Goal: Task Accomplishment & Management: Complete application form

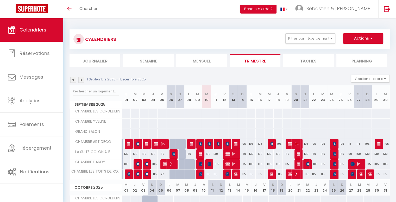
click at [74, 81] on img at bounding box center [73, 80] width 6 height 6
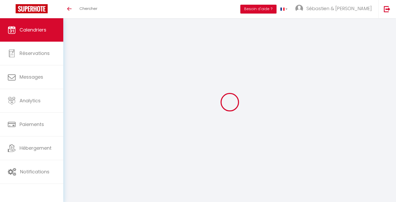
select select
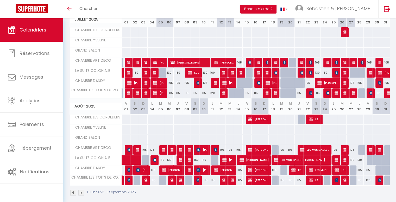
scroll to position [172, 0]
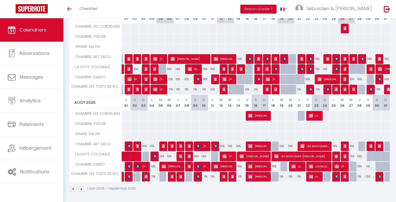
click at [146, 177] on span "[PERSON_NAME]" at bounding box center [145, 177] width 3 height 10
select select "OK"
select select "KO"
select select "1"
select select "0"
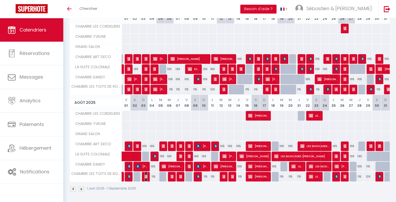
select select "1"
select select
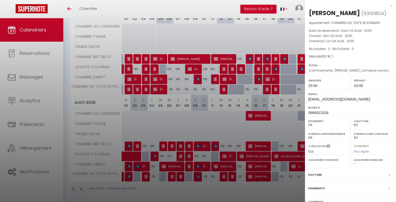
click at [388, 4] on div "x [PERSON_NAME] ( 6360804 ) Appartement : CHAMBRE LES TOITS DE ROMANS Date de r…" at bounding box center [350, 121] width 91 height 243
click at [387, 6] on div "x" at bounding box center [348, 6] width 87 height 6
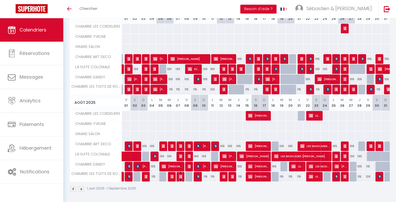
click at [180, 176] on img at bounding box center [181, 176] width 4 height 4
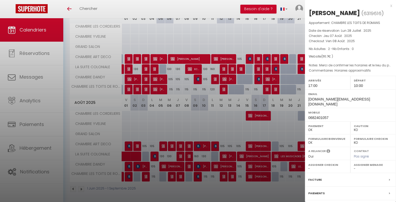
click at [386, 6] on div "x" at bounding box center [348, 6] width 87 height 6
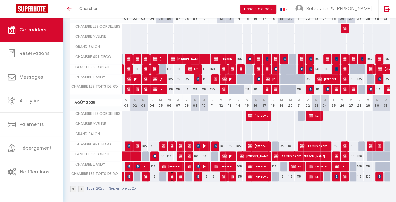
click at [171, 176] on img at bounding box center [172, 176] width 4 height 4
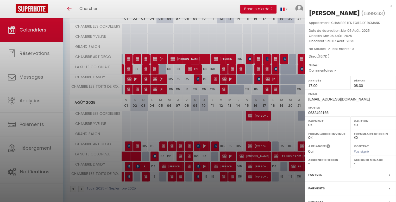
click at [386, 6] on div "x" at bounding box center [348, 6] width 87 height 6
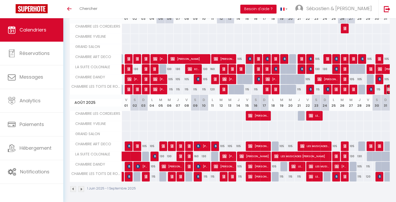
click at [386, 88] on img at bounding box center [388, 89] width 4 height 4
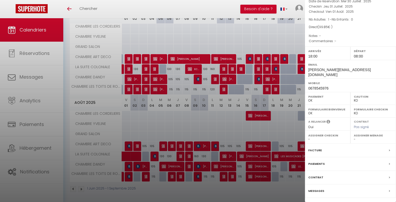
scroll to position [48, 0]
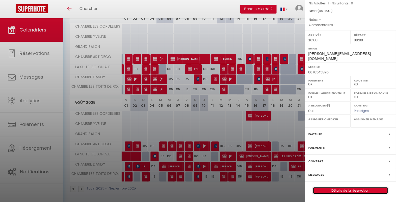
click at [347, 190] on link "Détails de la réservation" at bounding box center [350, 190] width 75 height 7
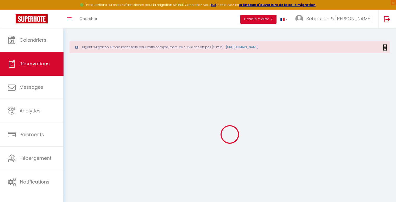
click at [386, 47] on span "×" at bounding box center [384, 47] width 3 height 7
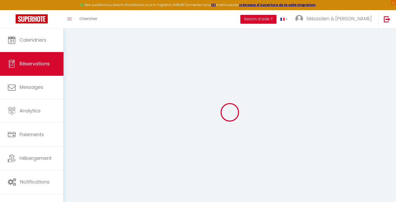
type input "[PERSON_NAME]"
type input "VINCOTTE"
type input "[PERSON_NAME][EMAIL_ADDRESS][DOMAIN_NAME]"
type input "0678545976"
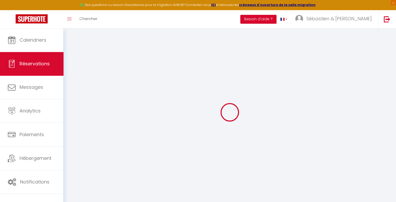
type input "0678545976"
type input "69005"
type input "[STREET_ADDRESS]"
type input "[GEOGRAPHIC_DATA]"
select select "FR"
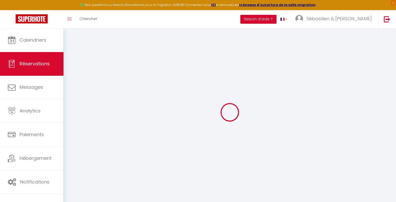
select select "5733"
select select "1"
type input "Jeu 31 Juillet 2025"
select select
type input "Ven 01 Août 2025"
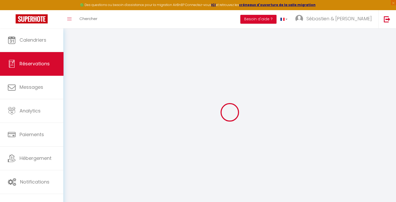
select select
type input "1"
select select "12"
select select
type input "99"
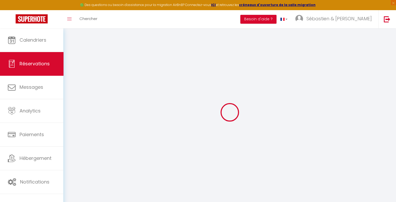
checkbox input "false"
type input "0"
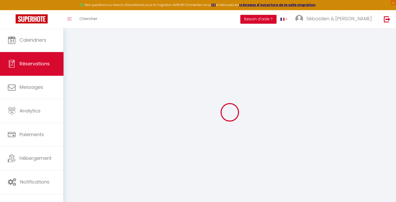
select select
select select "14"
checkbox input "false"
select select
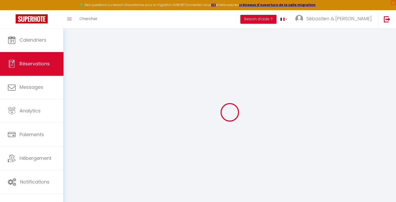
select select
checkbox input "false"
select select
checkbox input "false"
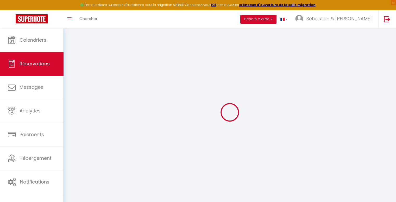
select select
checkbox input "false"
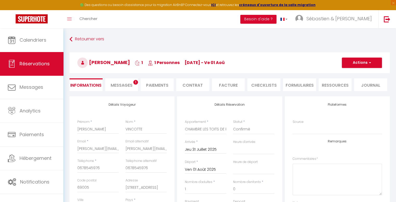
type input "0.85"
select select
checkbox input "false"
select select "18:00"
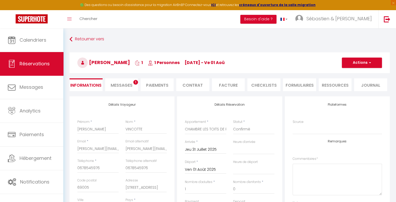
select select "08:00"
click at [369, 62] on span "button" at bounding box center [368, 62] width 3 height 5
click at [352, 80] on link "Dupliquer" at bounding box center [356, 81] width 41 height 7
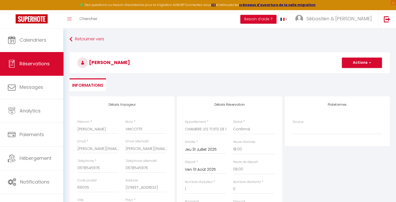
type input "0"
select select
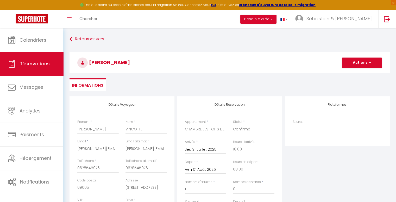
checkbox input "false"
click at [247, 133] on select "Confirmé Non Confirmé [PERSON_NAME] par le voyageur No Show Request" at bounding box center [253, 129] width 41 height 10
select select "1"
click at [233, 124] on select "Confirmé Non Confirmé [PERSON_NAME] par le voyageur No Show Request" at bounding box center [253, 129] width 41 height 10
select select
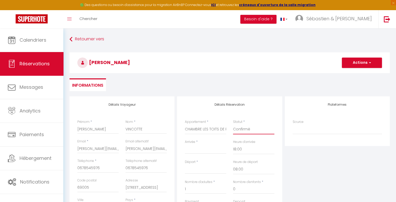
select select
checkbox input "false"
click at [196, 150] on input "Arrivée" at bounding box center [205, 149] width 41 height 7
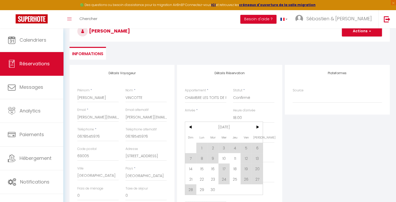
scroll to position [52, 0]
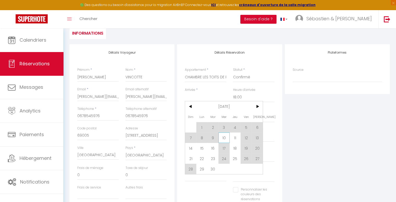
click at [223, 138] on span "10" at bounding box center [223, 137] width 11 height 10
type input "Mer 10 Septembre 2025"
type input "Jeu 11 Septembre 2025"
select select
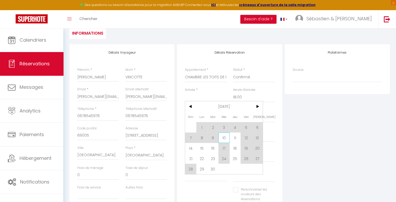
select select
checkbox input "false"
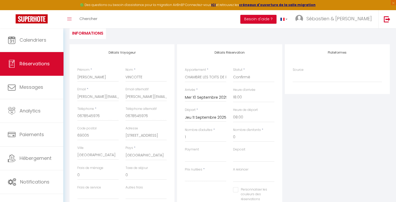
type input "0.85"
select select
type input "115"
select select
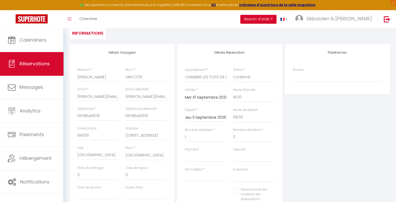
checkbox input "false"
click at [202, 156] on select "OK KO" at bounding box center [205, 157] width 41 height 10
select select "10"
click at [185, 152] on select "OK KO" at bounding box center [205, 157] width 41 height 10
select select
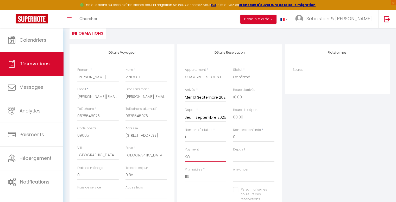
select select
checkbox input "false"
click at [260, 158] on select "OK KO" at bounding box center [253, 157] width 41 height 10
select select "14"
click at [233, 152] on select "OK KO" at bounding box center [253, 157] width 41 height 10
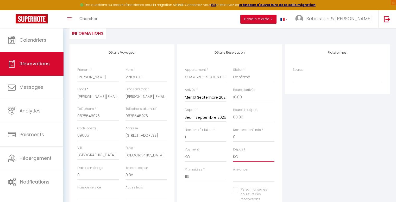
select select
checkbox input "false"
drag, startPoint x: 205, startPoint y: 175, endPoint x: 170, endPoint y: 177, distance: 35.2
click at [170, 177] on div "Détails Voyageur Prénom * [PERSON_NAME] * VINCOTTE Email * [EMAIL_ADDRESS][DOMA…" at bounding box center [229, 137] width 323 height 186
type input "99"
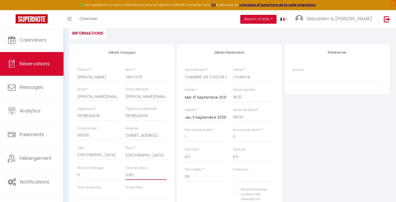
type input "0"
select select
checkbox input "false"
click at [150, 179] on input "0" at bounding box center [145, 174] width 41 height 9
type input "0."
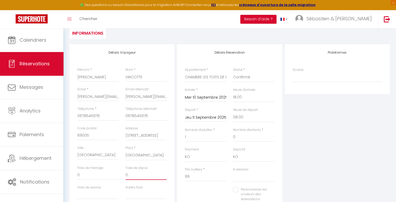
select select
checkbox input "false"
type input "0.8"
select select
checkbox input "false"
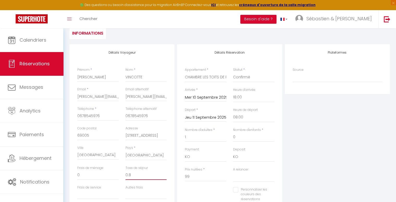
type input "0.85"
select select
checkbox input "false"
type input "0.85"
click at [332, 110] on div "Plateformes Source Direct [DOMAIN_NAME] [DOMAIN_NAME] Chalet montagne Expedia G…" at bounding box center [336, 137] width 107 height 186
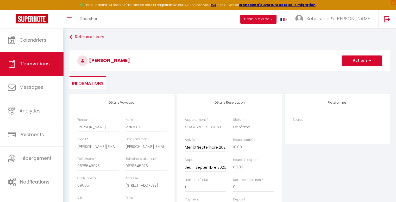
scroll to position [0, 0]
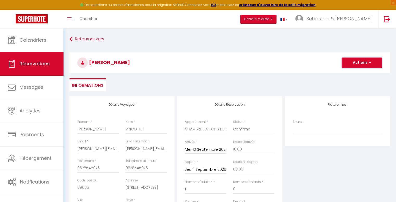
click at [357, 62] on button "Actions" at bounding box center [362, 63] width 40 height 10
click at [356, 75] on link "Enregistrer" at bounding box center [356, 74] width 41 height 7
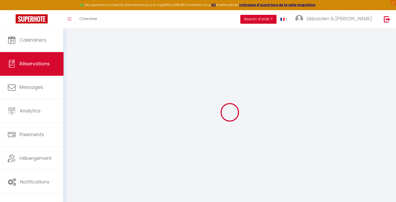
select select "not_cancelled"
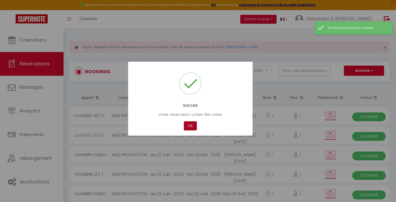
click at [189, 126] on button "OK" at bounding box center [190, 125] width 13 height 9
